Goal: Find contact information: Obtain details needed to contact an individual or organization

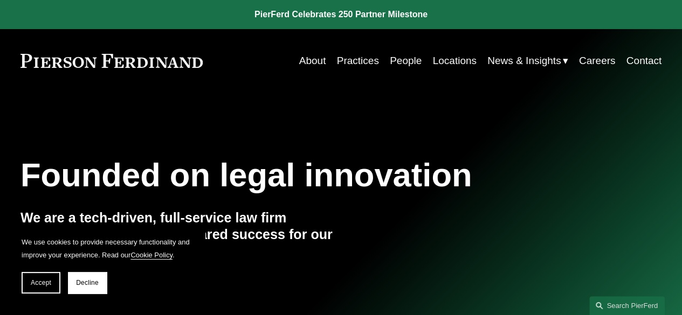
click at [647, 61] on link "Contact" at bounding box center [645, 61] width 36 height 20
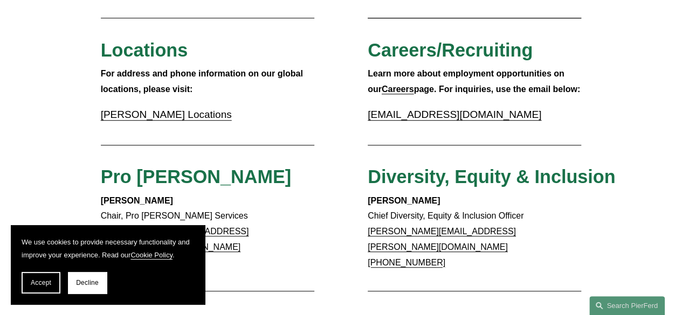
scroll to position [324, 0]
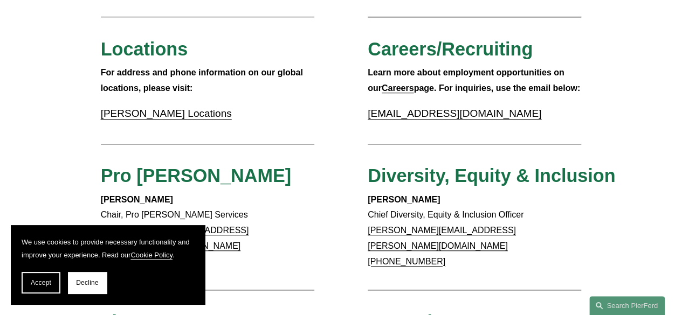
click at [173, 118] on link "Pierson Ferdinand Locations" at bounding box center [166, 113] width 131 height 11
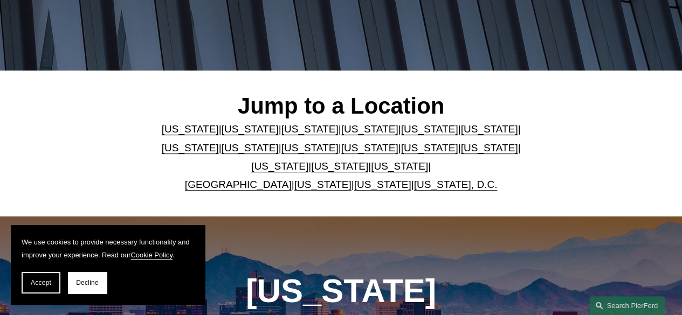
scroll to position [216, 0]
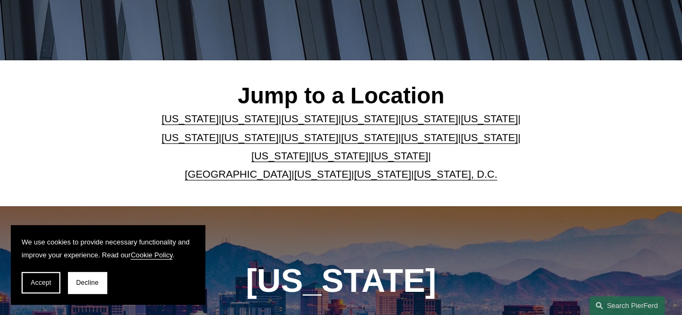
click at [257, 175] on link "United Kingdom" at bounding box center [238, 174] width 107 height 11
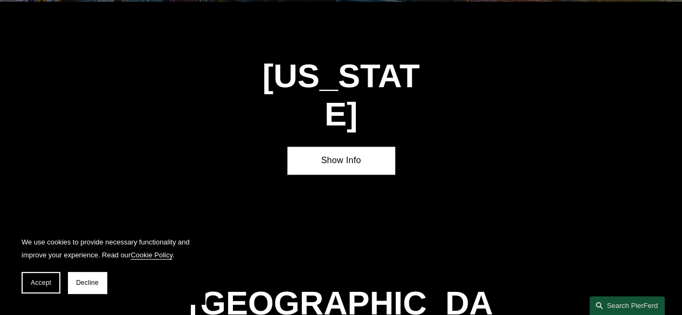
scroll to position [3354, 0]
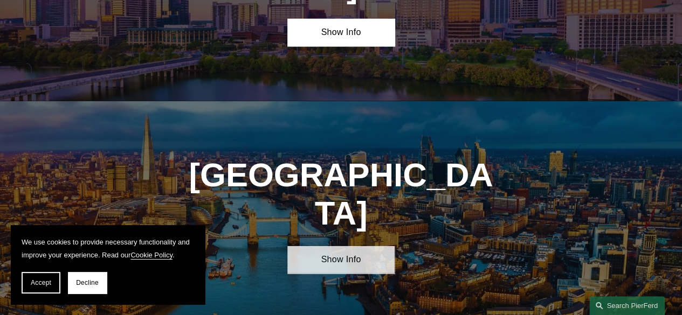
click at [354, 246] on link "Show Info" at bounding box center [340, 260] width 107 height 28
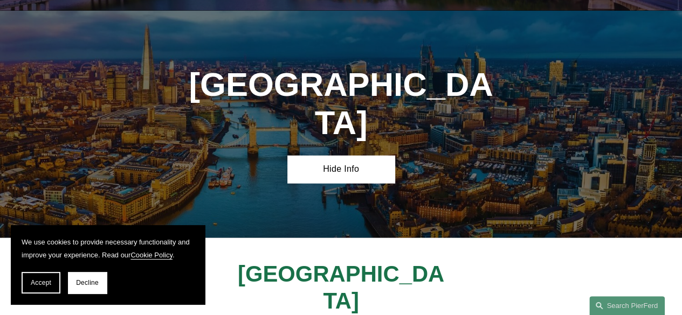
scroll to position [3462, 0]
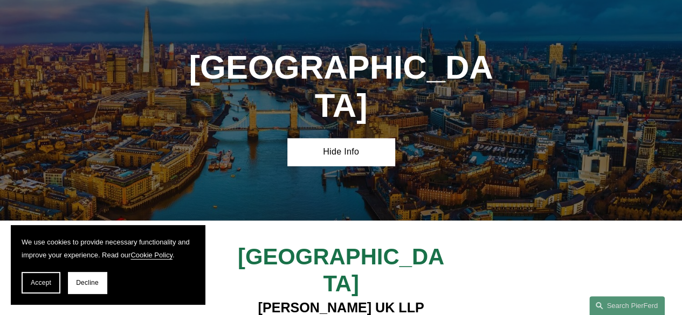
drag, startPoint x: 256, startPoint y: 149, endPoint x: 425, endPoint y: 149, distance: 169.3
copy h4 "Pierson Ferdinand UK LLP"
drag, startPoint x: 276, startPoint y: 163, endPoint x: 402, endPoint y: 183, distance: 127.1
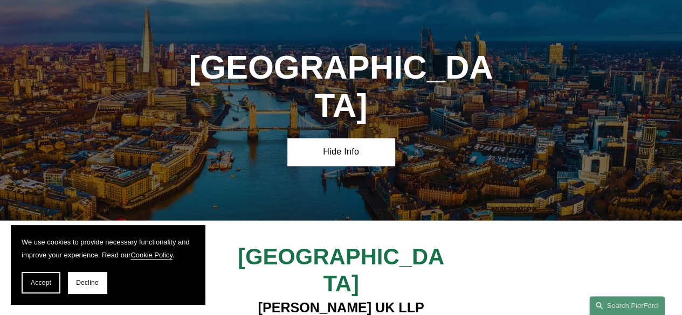
copy h4 "1 King William Street London EC4N 7BJ"
drag, startPoint x: 335, startPoint y: 183, endPoint x: 399, endPoint y: 181, distance: 63.7
copy h4 "EC4N 7BJ"
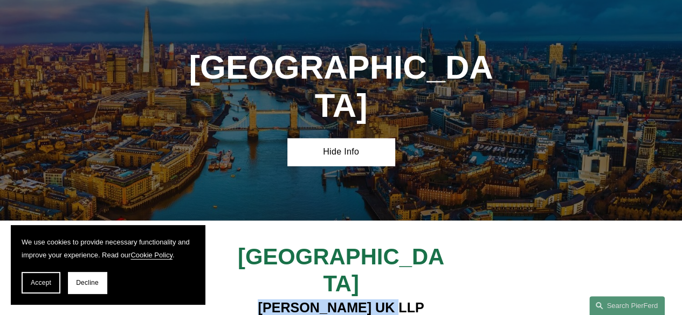
drag, startPoint x: 257, startPoint y: 149, endPoint x: 373, endPoint y: 145, distance: 116.6
copy h4 "Pierson Ferdinand"
drag, startPoint x: 277, startPoint y: 165, endPoint x: 393, endPoint y: 168, distance: 115.4
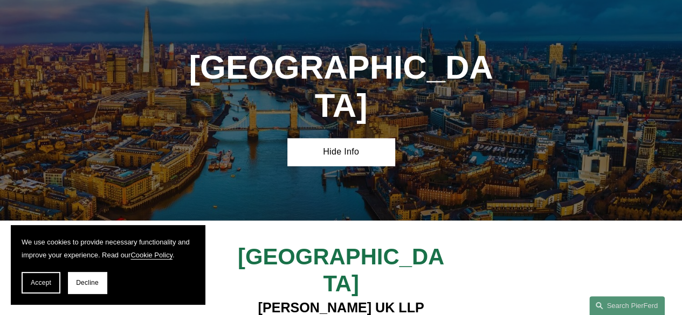
drag, startPoint x: 401, startPoint y: 183, endPoint x: 272, endPoint y: 167, distance: 129.9
copy h4 "1 King William Street London EC4N 7BJ"
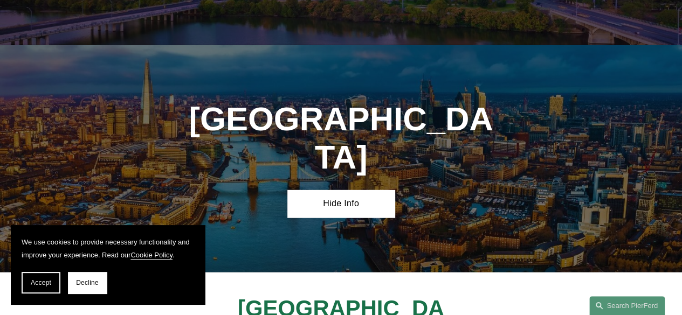
scroll to position [3378, 0]
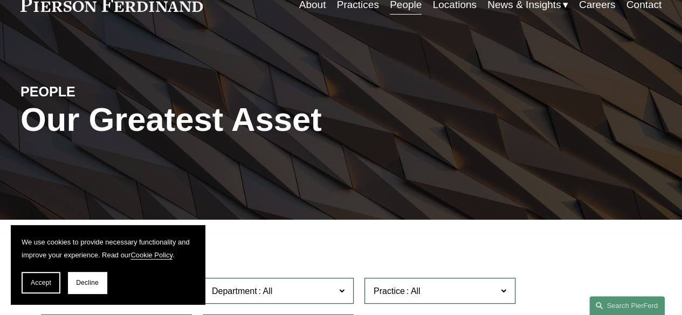
scroll to position [108, 0]
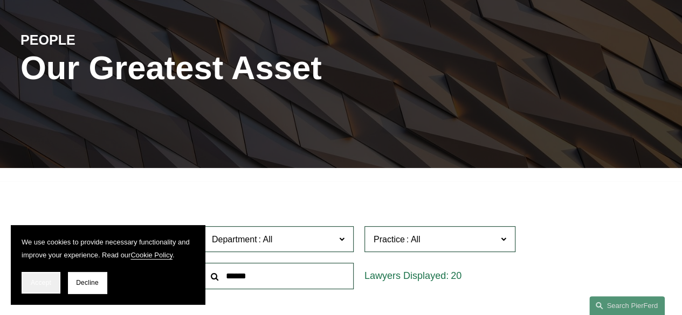
click at [54, 285] on button "Accept" at bounding box center [41, 283] width 39 height 22
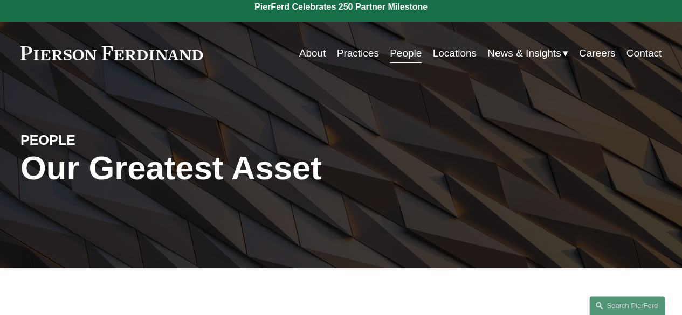
scroll to position [0, 0]
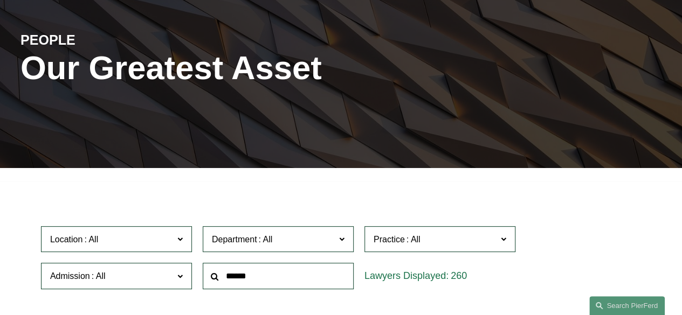
scroll to position [216, 0]
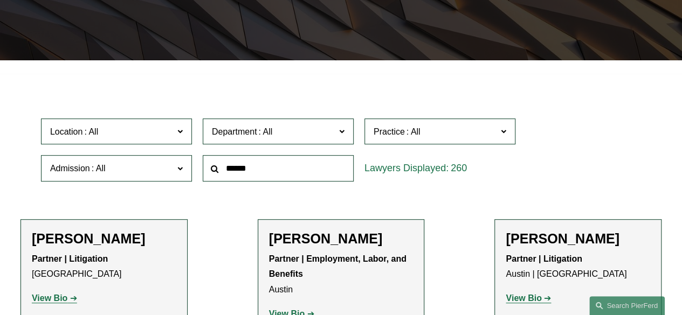
click at [107, 138] on span "Location" at bounding box center [111, 132] width 123 height 15
click at [0, 0] on link "London" at bounding box center [0, 0] width 0 height 0
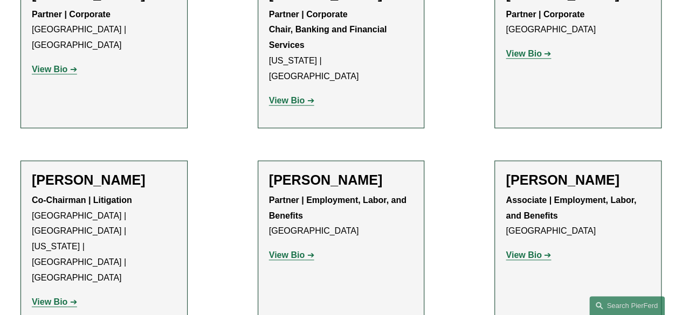
scroll to position [485, 0]
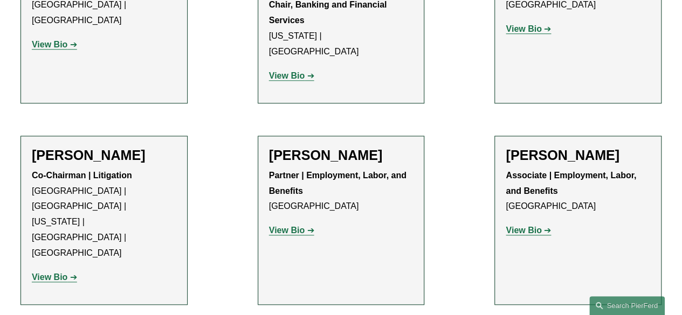
click at [60, 273] on strong "View Bio" at bounding box center [50, 277] width 36 height 9
click at [65, 273] on strong "View Bio" at bounding box center [50, 277] width 36 height 9
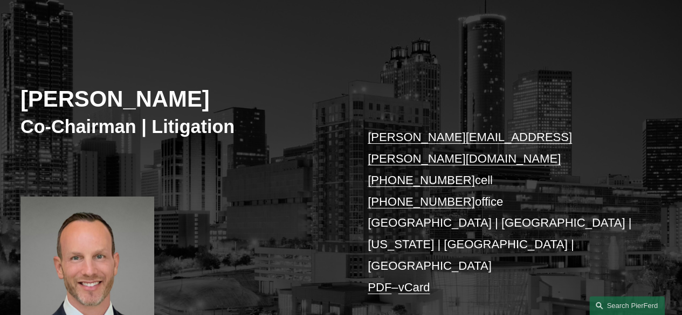
scroll to position [108, 0]
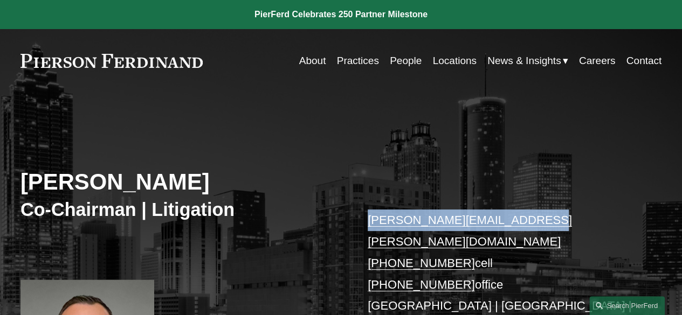
drag, startPoint x: 520, startPoint y: 223, endPoint x: 367, endPoint y: 226, distance: 153.2
click at [367, 226] on div "[PERSON_NAME] Co-Chairman | Litigation [PERSON_NAME][EMAIL_ADDRESS][PERSON_NAME…" at bounding box center [341, 281] width 682 height 337
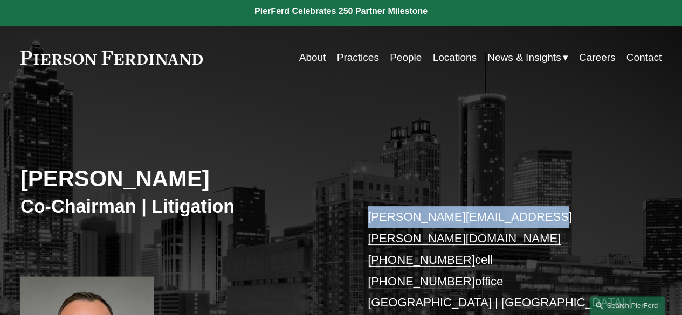
scroll to position [108, 0]
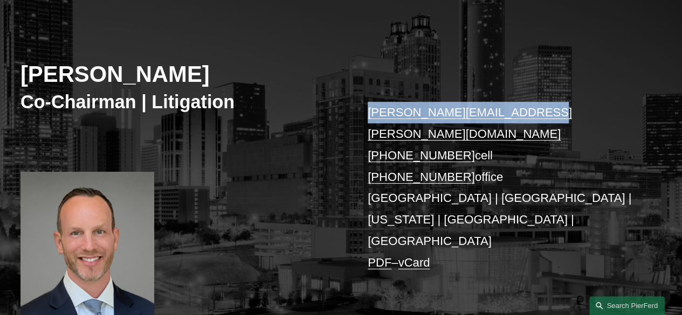
copy link "[PERSON_NAME][EMAIL_ADDRESS][PERSON_NAME][DOMAIN_NAME]"
drag, startPoint x: 20, startPoint y: 77, endPoint x: 223, endPoint y: 74, distance: 202.8
click at [223, 74] on h2 "[PERSON_NAME]" at bounding box center [180, 75] width 321 height 28
copy h2 "[PERSON_NAME]"
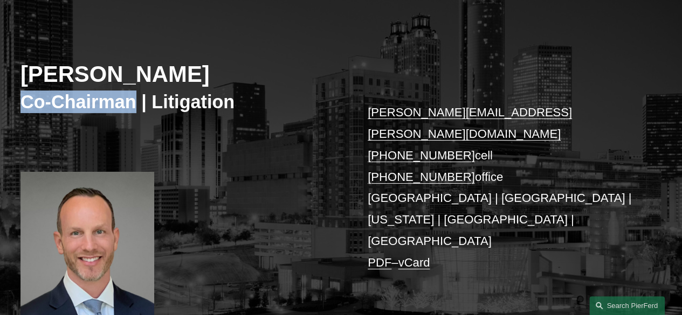
drag, startPoint x: 23, startPoint y: 104, endPoint x: 135, endPoint y: 106, distance: 111.7
click at [135, 106] on h3 "Co-Chairman | Litigation" at bounding box center [180, 102] width 321 height 23
copy h3 "Co-Chairman"
